Goal: Complete application form

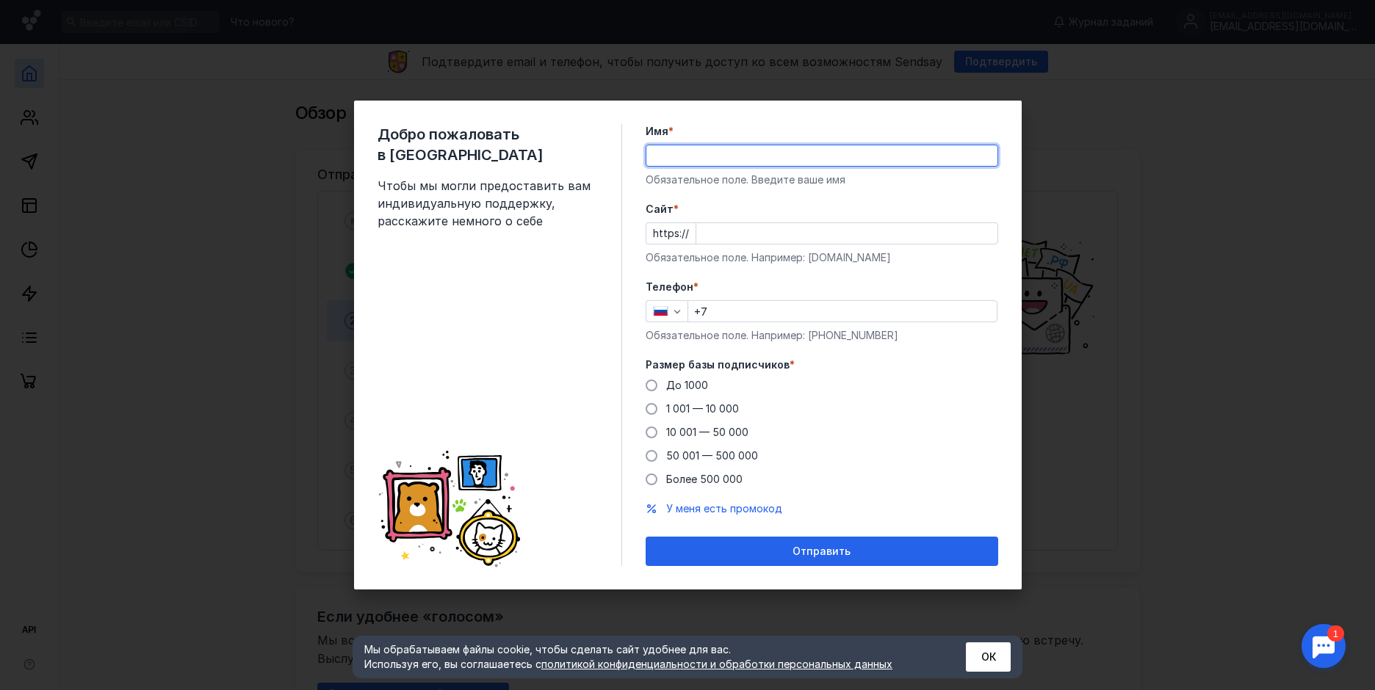
click at [673, 155] on input "Имя *" at bounding box center [821, 155] width 351 height 21
type input "[PERSON_NAME]"
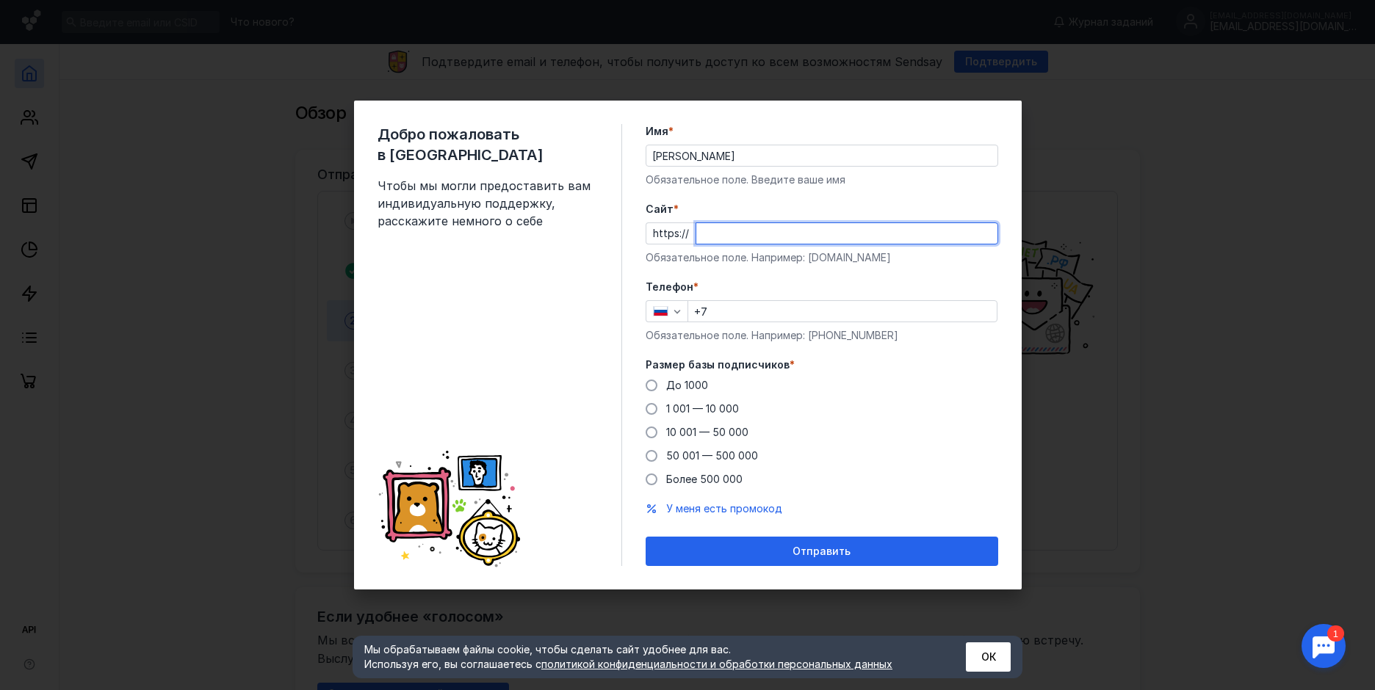
click at [723, 233] on input "Cайт *" at bounding box center [846, 233] width 301 height 21
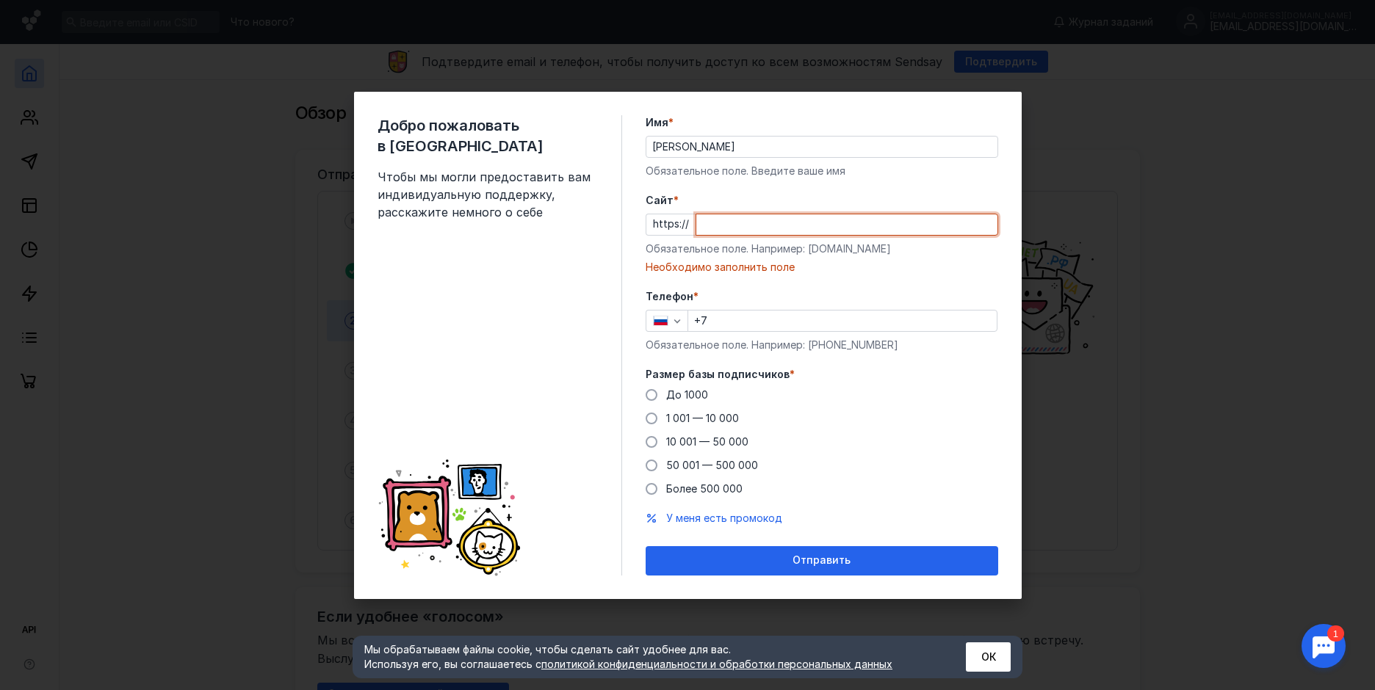
paste input "[DOMAIN_NAME][URL]"
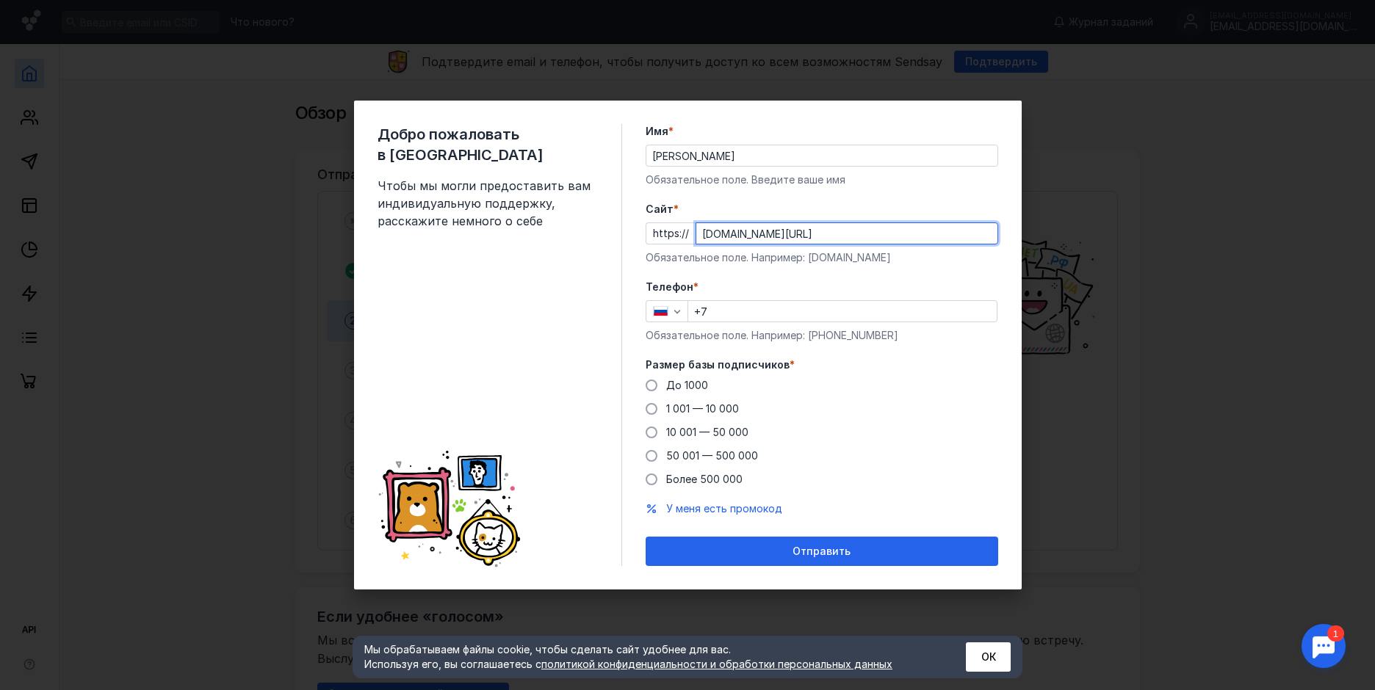
drag, startPoint x: 936, startPoint y: 235, endPoint x: 814, endPoint y: 227, distance: 121.5
click at [814, 227] on input "[DOMAIN_NAME][URL]" at bounding box center [846, 233] width 301 height 21
type input "[DOMAIN_NAME]"
click at [700, 383] on span "До 1000" at bounding box center [687, 385] width 42 height 12
click at [0, 0] on input "До 1000" at bounding box center [0, 0] width 0 height 0
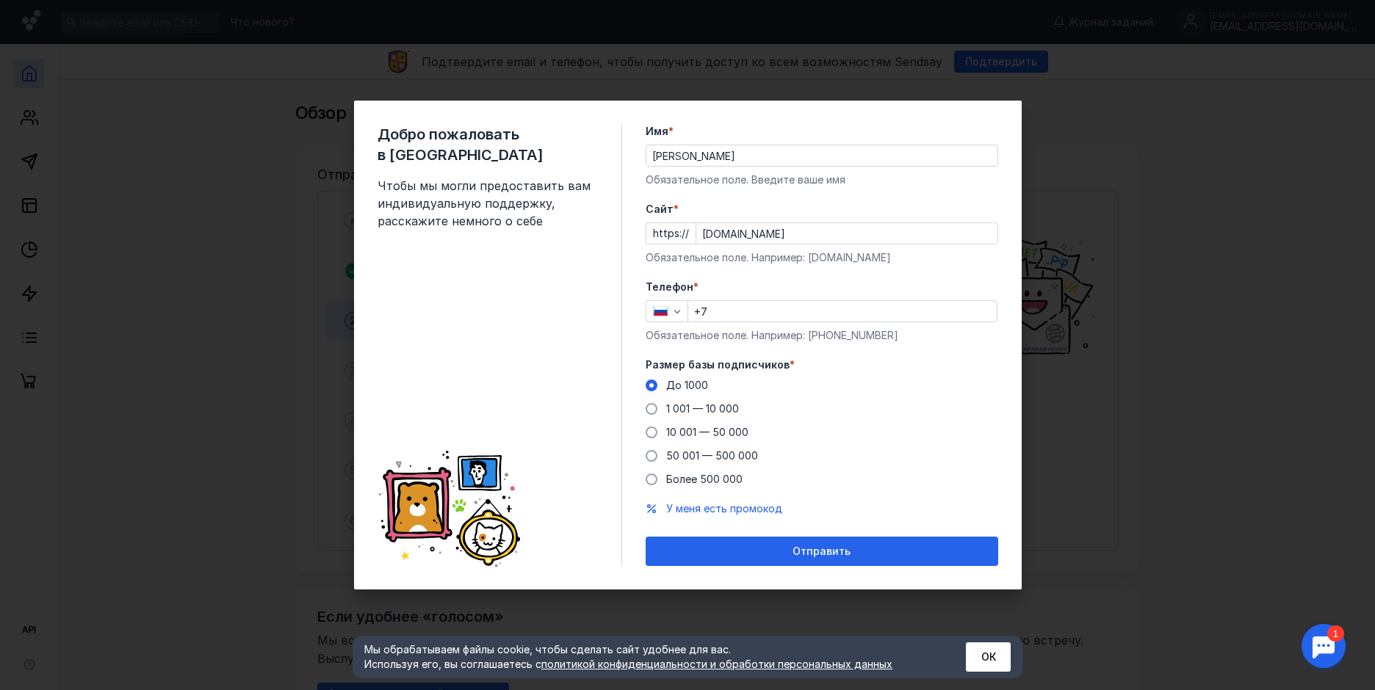
click at [734, 307] on input "+7" at bounding box center [842, 311] width 308 height 21
type input "[PHONE_NUMBER]"
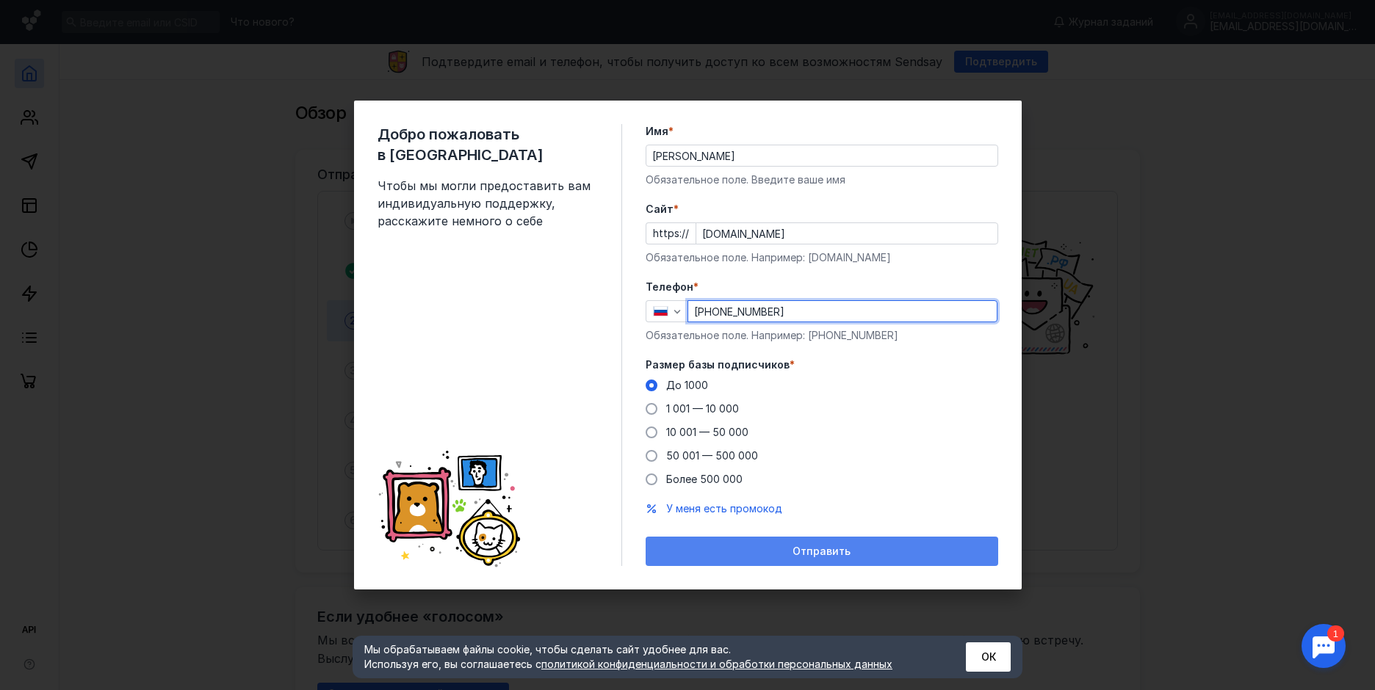
click at [826, 556] on span "Отправить" at bounding box center [821, 552] width 58 height 12
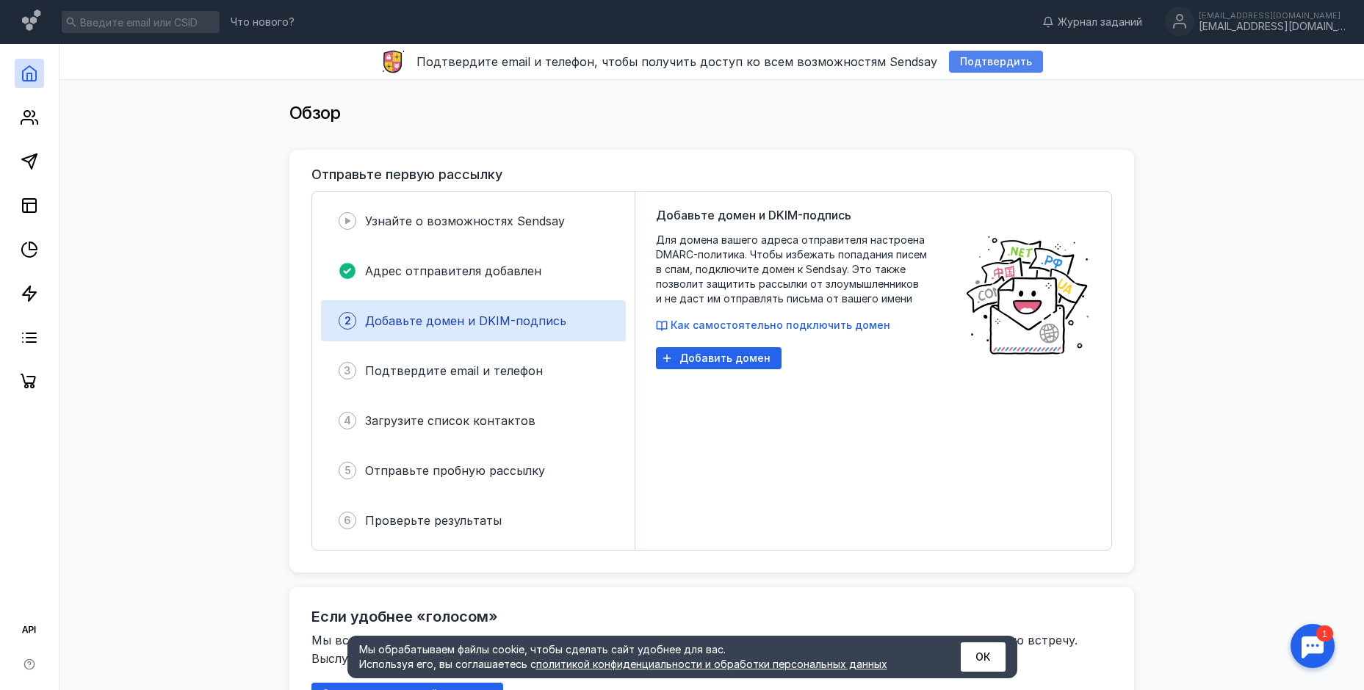
click at [969, 63] on span "Подтвердить" at bounding box center [996, 62] width 72 height 12
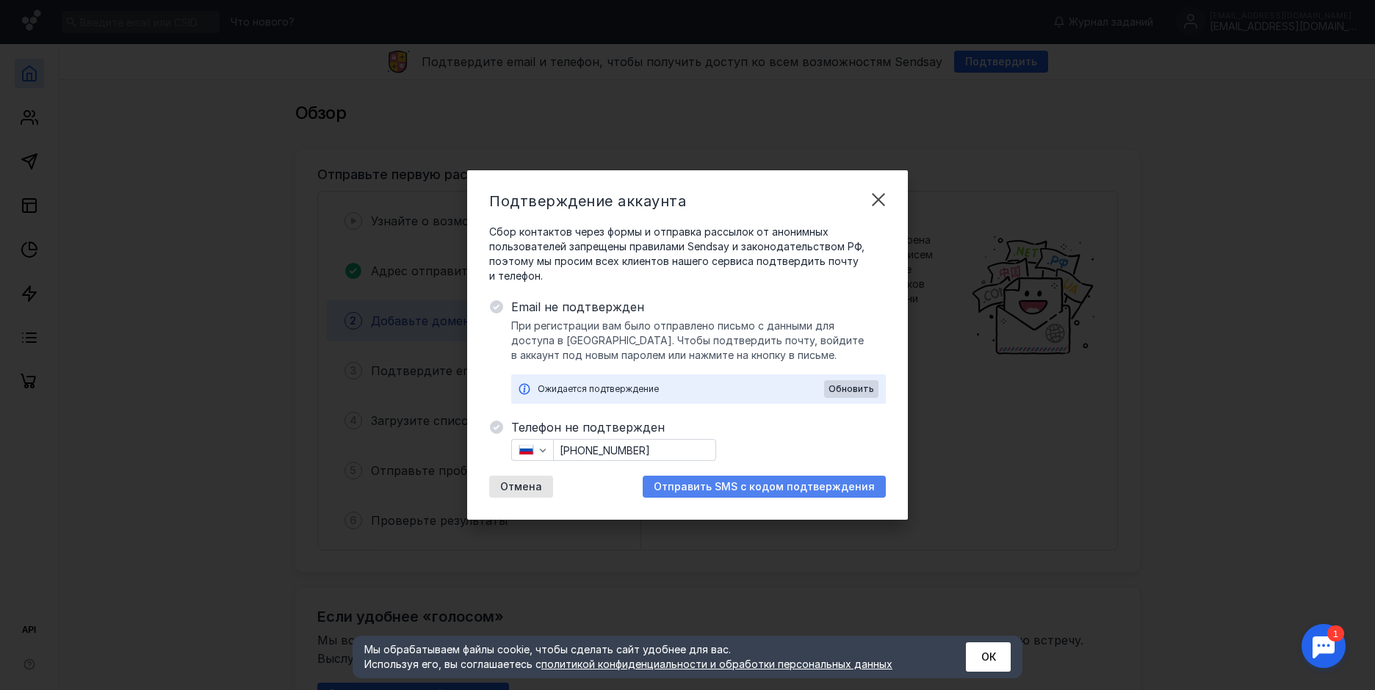
click at [719, 483] on span "Отправить SMS с кодом подтверждения" at bounding box center [764, 487] width 221 height 12
